Goal: Task Accomplishment & Management: Manage account settings

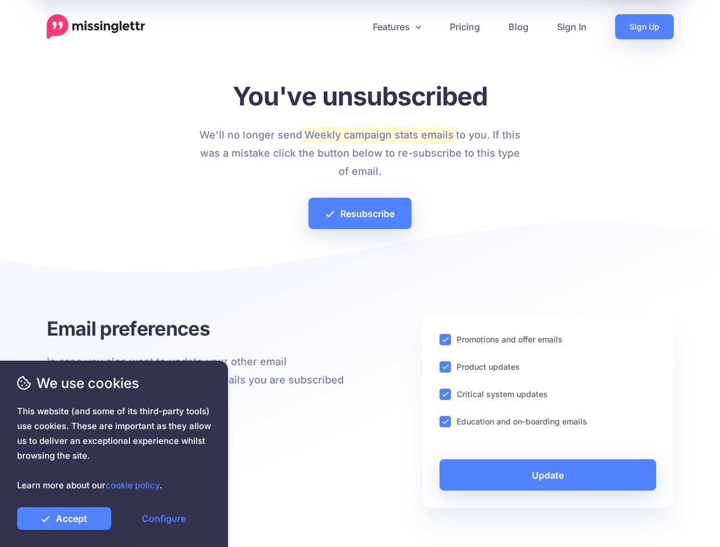
click at [360, 274] on div at bounding box center [360, 276] width 627 height 80
click at [355, 27] on icon at bounding box center [356, 27] width 6 height 6
click at [396, 27] on link "Features" at bounding box center [396, 26] width 77 height 25
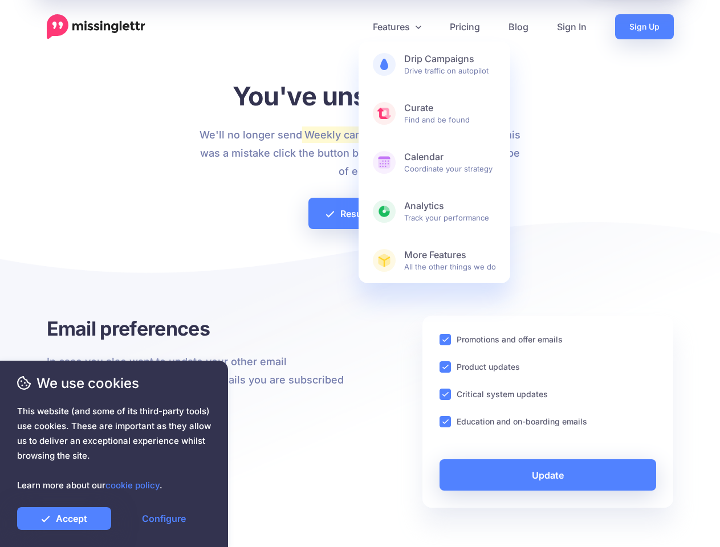
click at [445, 340] on ins at bounding box center [444, 339] width 11 height 11
click at [445, 367] on ins at bounding box center [444, 366] width 11 height 11
click at [445, 394] on ins at bounding box center [444, 394] width 11 height 11
click at [445, 422] on ins at bounding box center [444, 421] width 11 height 11
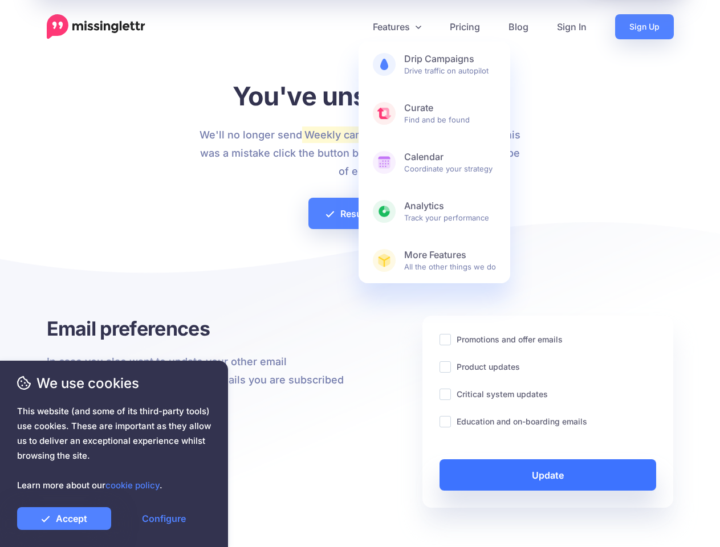
click at [548, 475] on link "Update" at bounding box center [547, 474] width 217 height 31
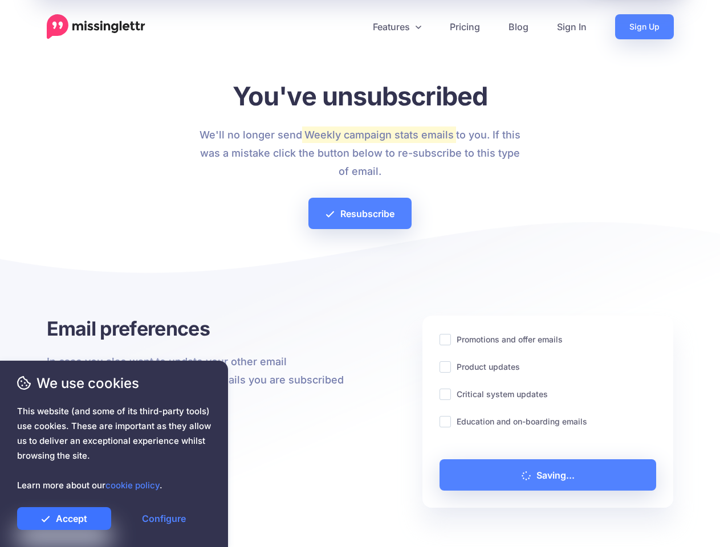
click at [64, 519] on link "Accept" at bounding box center [64, 518] width 94 height 23
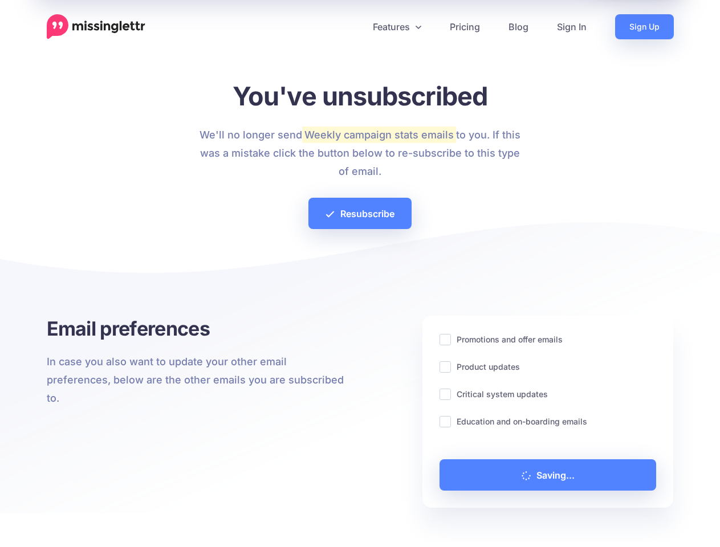
click at [164, 519] on link "Configure" at bounding box center [164, 518] width 94 height 23
